Goal: Obtain resource: Obtain resource

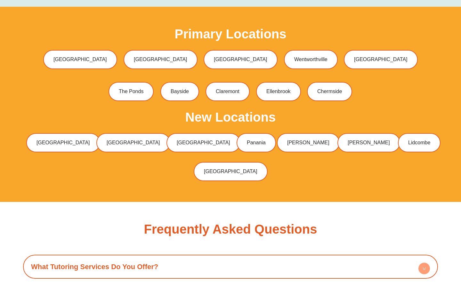
scroll to position [2697, 0]
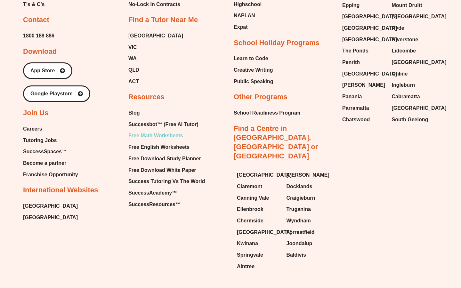
click at [162, 131] on span "Free Math Worksheets" at bounding box center [155, 136] width 54 height 10
click at [170, 142] on span "Free English Worksheets" at bounding box center [158, 147] width 61 height 10
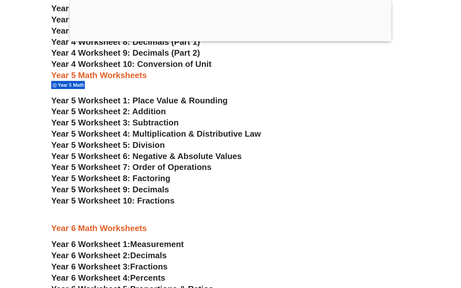
scroll to position [1189, 0]
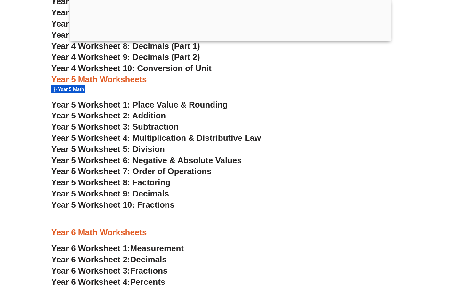
click at [152, 115] on span "Year 5 Worksheet 2: Addition" at bounding box center [108, 116] width 115 height 10
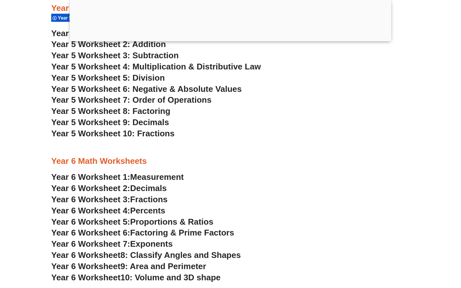
scroll to position [1261, 0]
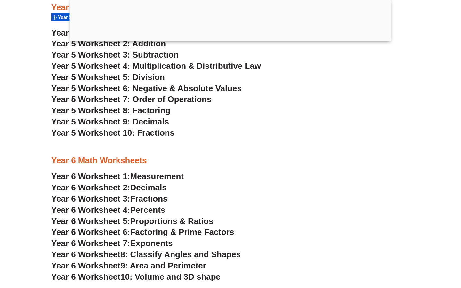
click at [156, 187] on span "Decimals" at bounding box center [148, 188] width 36 height 10
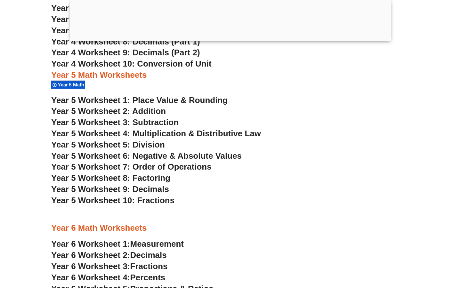
scroll to position [1189, 0]
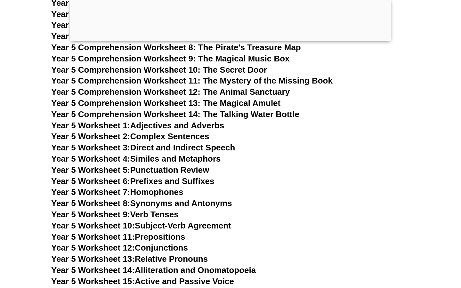
scroll to position [3201, 0]
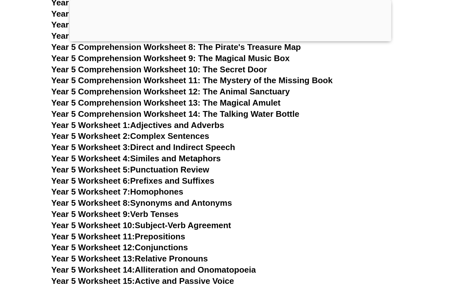
click at [184, 168] on link "Year 5 Worksheet 5: Punctuation Review" at bounding box center [130, 170] width 158 height 10
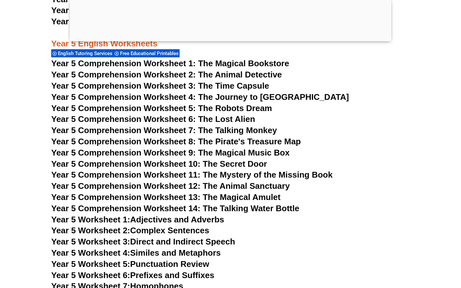
scroll to position [3104, 0]
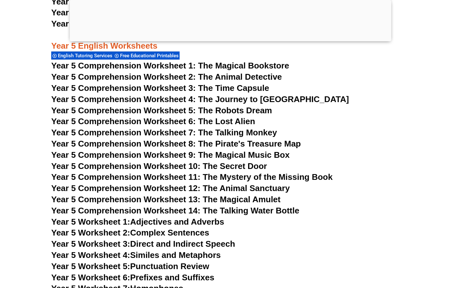
click at [219, 77] on span "Year 5 Comprehension Worksheet 2: The Animal Detective" at bounding box center [166, 77] width 231 height 10
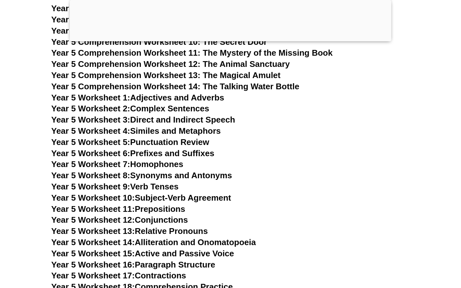
scroll to position [3248, 0]
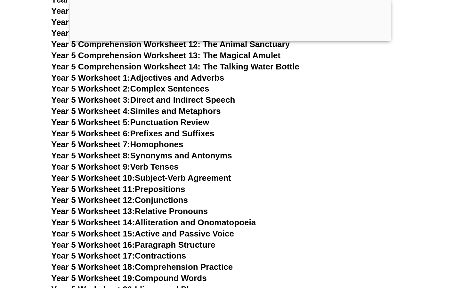
click at [184, 101] on link "Year 5 Worksheet 3: Direct and Indirect Speech" at bounding box center [143, 100] width 184 height 10
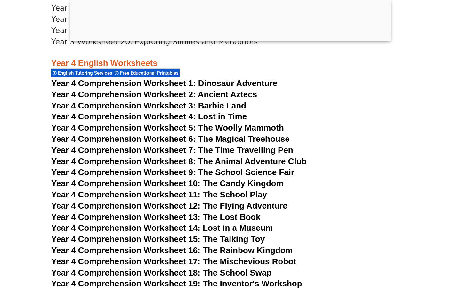
scroll to position [2610, 0]
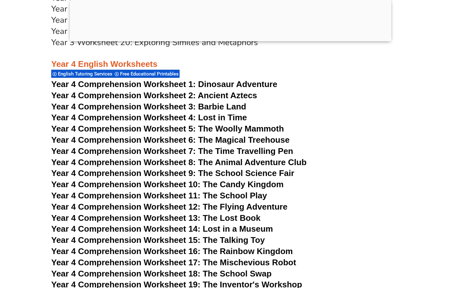
click at [219, 84] on span "Dinosaur Adventure" at bounding box center [237, 84] width 79 height 10
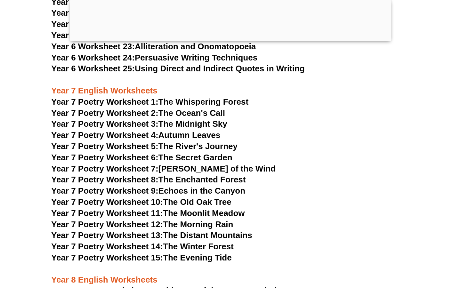
scroll to position [4037, 0]
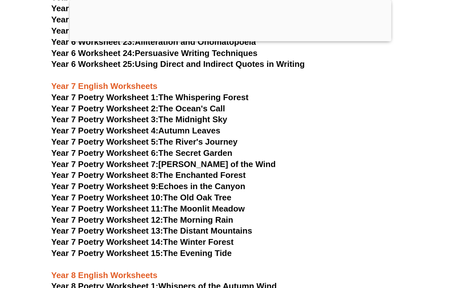
click at [201, 148] on link "Year 7 Poetry Worksheet 6: The Secret Garden" at bounding box center [141, 153] width 181 height 10
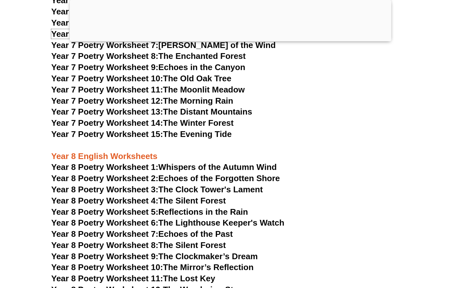
scroll to position [4157, 0]
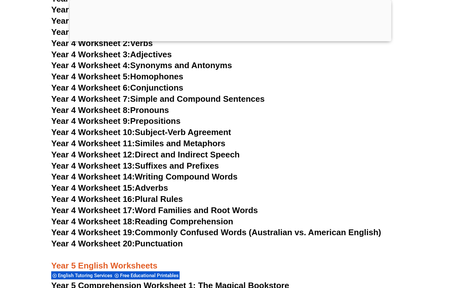
scroll to position [2881, 0]
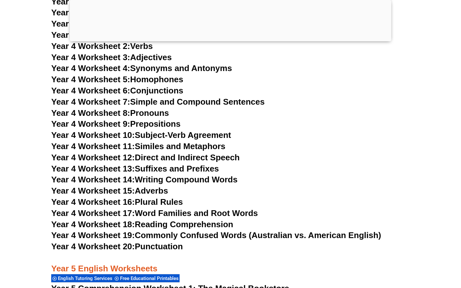
click at [146, 144] on link "Year 4 Worksheet 11: Similes and Metaphors" at bounding box center [138, 146] width 174 height 10
click at [163, 245] on link "Year 4 Worksheet 20: Punctuation" at bounding box center [116, 246] width 131 height 10
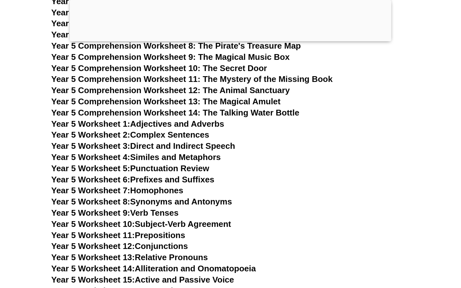
scroll to position [3201, 0]
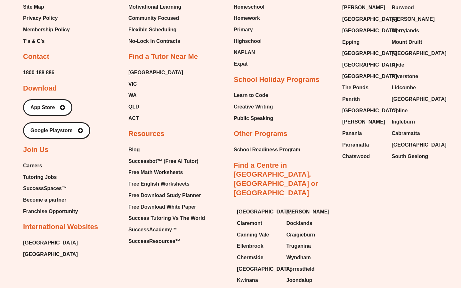
scroll to position [2697, 0]
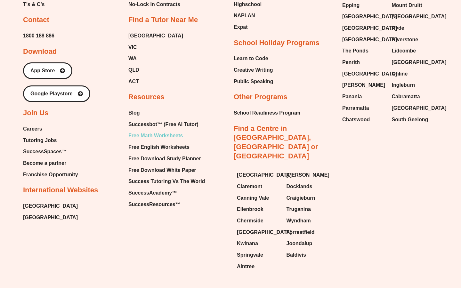
click at [174, 131] on span "Free Math Worksheets" at bounding box center [155, 136] width 54 height 10
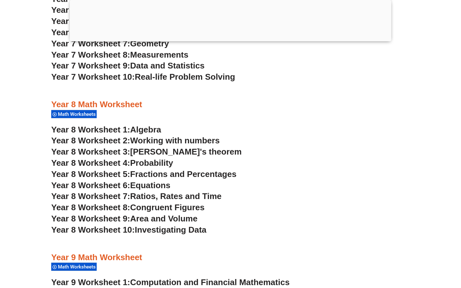
scroll to position [2049, 0]
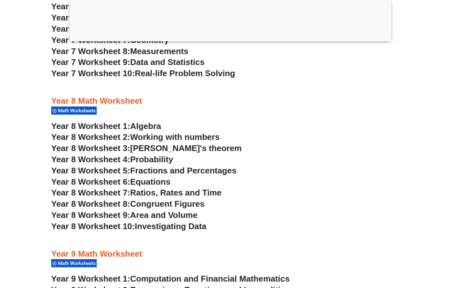
click at [161, 181] on span "Equations" at bounding box center [150, 182] width 40 height 10
click at [151, 124] on span "Algebra" at bounding box center [145, 126] width 31 height 10
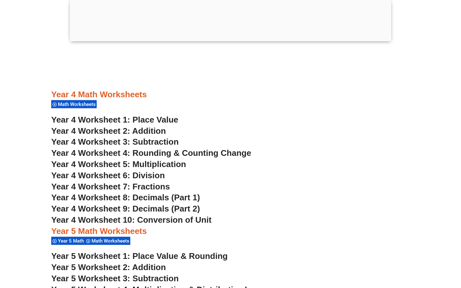
scroll to position [1149, 0]
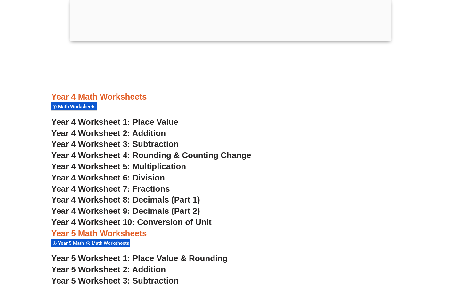
click at [155, 134] on span "Year 4 Worksheet 2: Addition" at bounding box center [108, 133] width 115 height 10
click at [160, 154] on span "Year 4 Worksheet 4: Rounding & Counting Change" at bounding box center [151, 155] width 200 height 10
